Goal: Transaction & Acquisition: Purchase product/service

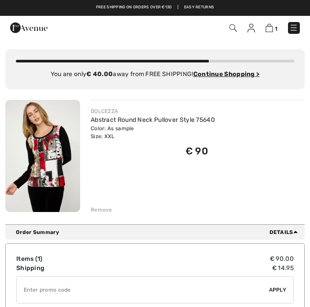
scroll to position [12, 0]
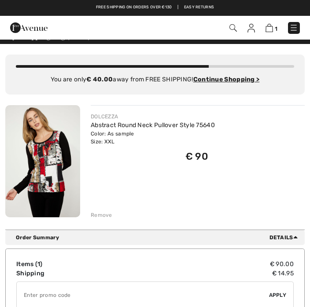
click at [107, 220] on div "You are only € 40.00 away from FREE SHIPPING! Continue Shopping > Congratulatio…" at bounding box center [154, 137] width 299 height 186
click at [106, 224] on div "You are only € 40.00 away from FREE SHIPPING! Continue Shopping > Congratulatio…" at bounding box center [154, 137] width 299 height 186
click at [106, 219] on div "You are only € 40.00 away from FREE SHIPPING! Continue Shopping > Congratulatio…" at bounding box center [154, 137] width 299 height 186
click at [109, 220] on div "You are only € 40.00 away from FREE SHIPPING! Continue Shopping > Congratulatio…" at bounding box center [154, 137] width 299 height 186
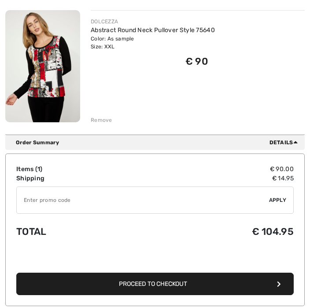
scroll to position [117, 0]
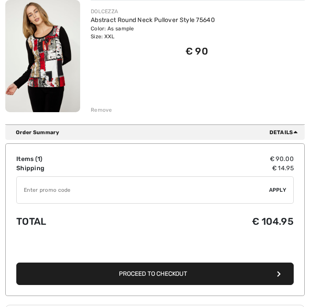
click at [106, 114] on div "You are only € 40.00 away from FREE SHIPPING! Continue Shopping > Congratulatio…" at bounding box center [154, 32] width 299 height 186
click at [71, 87] on img at bounding box center [42, 56] width 75 height 112
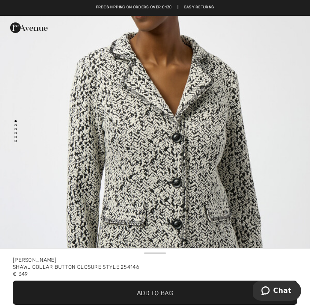
scroll to position [55, 0]
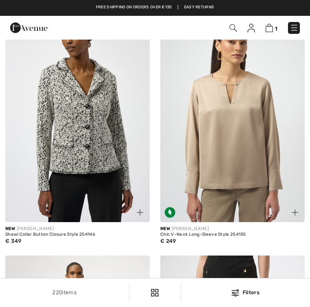
scroll to position [842, 0]
click at [70, 245] on div "New JOSEPH RIBKOFF Shawl Collar Button Closure Style 254146 € 349" at bounding box center [77, 239] width 144 height 34
click at [40, 236] on div "Shawl Collar Button Closure Style 254146" at bounding box center [77, 234] width 144 height 5
click at [51, 233] on div "Shawl Collar Button Closure Style 254146" at bounding box center [77, 234] width 144 height 5
click at [73, 160] on img at bounding box center [77, 114] width 144 height 216
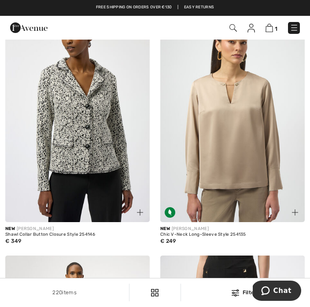
click at [86, 151] on img at bounding box center [77, 114] width 144 height 216
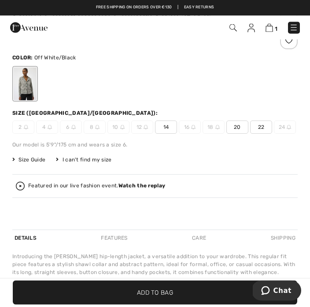
scroll to position [306, 0]
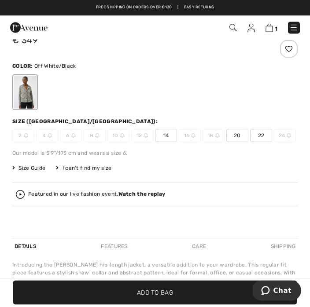
click at [55, 176] on div "Shawl Collar Button Closure Style 254146 € 349 Color: Off White/Black Size (CA/…" at bounding box center [154, 128] width 285 height 219
click at [17, 170] on span "Size Guide" at bounding box center [28, 169] width 33 height 8
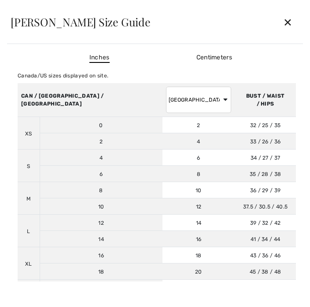
click at [44, 176] on td "6" at bounding box center [101, 174] width 123 height 16
click at [173, 106] on select "AUSTRALIA UK France Germany Spain Italy Japan" at bounding box center [198, 100] width 65 height 26
select select "uk"
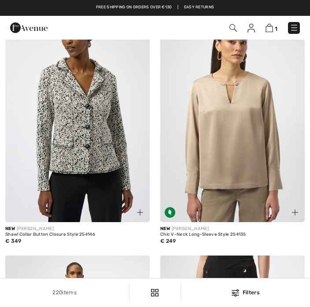
scroll to position [842, 0]
click at [68, 234] on div "Shawl Collar Button Closure Style 254146" at bounding box center [77, 234] width 144 height 5
click at [108, 219] on img at bounding box center [77, 114] width 144 height 216
click at [82, 227] on div "New JOSEPH RIBKOFF" at bounding box center [77, 229] width 144 height 7
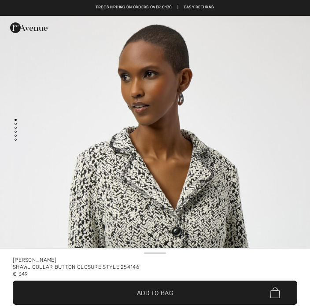
checkbox input "true"
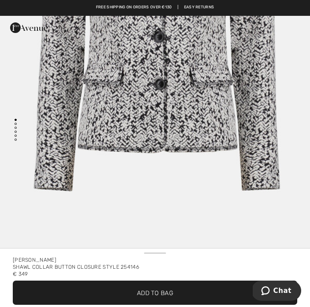
scroll to position [2623, 0]
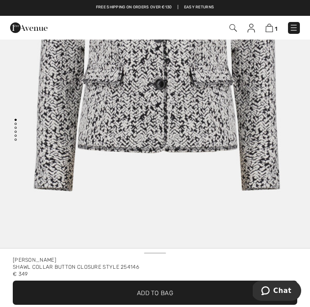
click at [48, 272] on div "€ 349" at bounding box center [155, 274] width 284 height 7
click at [54, 270] on div "Shawl Collar Button Closure Style 254146" at bounding box center [155, 267] width 284 height 7
click at [271, 25] on img at bounding box center [268, 28] width 7 height 8
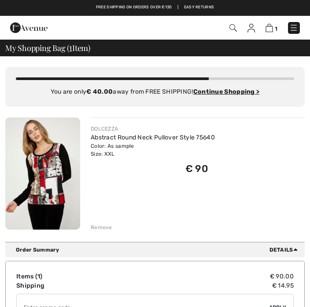
click at [305, 31] on div "1 Checkout" at bounding box center [218, 28] width 176 height 18
click at [282, 27] on span "1" at bounding box center [217, 28] width 163 height 12
click at [275, 26] on span "1" at bounding box center [276, 29] width 3 height 7
click at [111, 230] on div "Remove" at bounding box center [198, 227] width 214 height 10
click at [61, 209] on img at bounding box center [42, 173] width 75 height 112
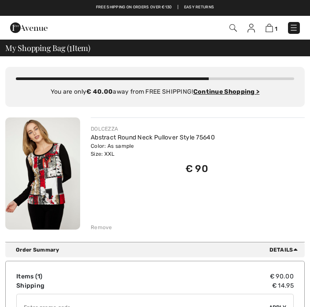
click at [61, 209] on img at bounding box center [42, 173] width 75 height 112
click at [288, 33] on link at bounding box center [294, 28] width 12 height 12
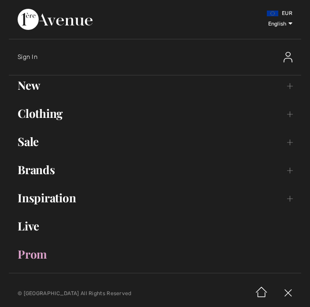
click at [124, 102] on ul "New Toggle submenu View All Tops Dresses & Jumpsuits Pants Sweaters & Cardigans…" at bounding box center [155, 170] width 292 height 188
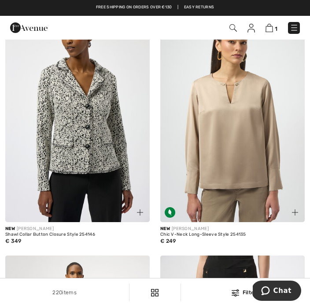
click at [43, 238] on div "€ 349" at bounding box center [77, 241] width 144 height 8
click at [44, 233] on div "Shawl Collar Button Closure Style 254146" at bounding box center [77, 234] width 144 height 5
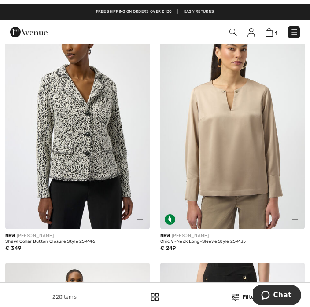
scroll to position [831, 0]
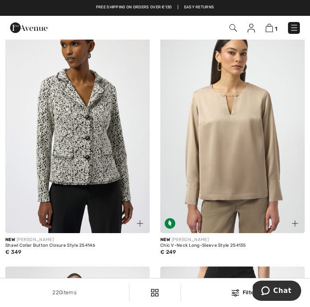
click at [22, 245] on div "Shawl Collar Button Closure Style 254146" at bounding box center [77, 245] width 144 height 5
click at [21, 247] on div "Shawl Collar Button Closure Style 254146" at bounding box center [77, 245] width 144 height 5
click at [24, 245] on div "Shawl Collar Button Closure Style 254146" at bounding box center [77, 245] width 144 height 5
click at [26, 246] on div "Shawl Collar Button Closure Style 254146" at bounding box center [77, 245] width 144 height 5
click at [28, 246] on div "Shawl Collar Button Closure Style 254146" at bounding box center [77, 245] width 144 height 5
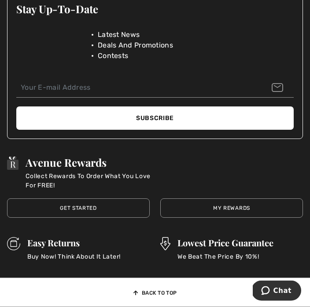
scroll to position [4950, 0]
